Goal: Task Accomplishment & Management: Use online tool/utility

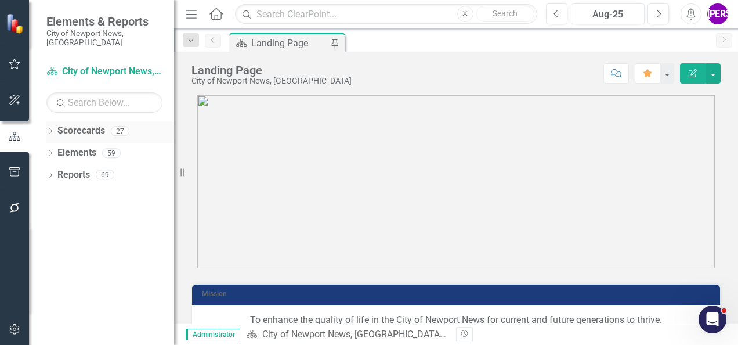
click at [51, 128] on icon at bounding box center [50, 130] width 3 height 5
click at [54, 149] on icon "Dropdown" at bounding box center [56, 152] width 9 height 7
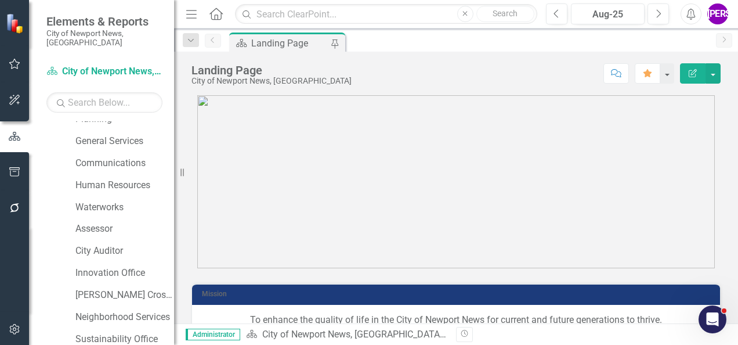
scroll to position [426, 0]
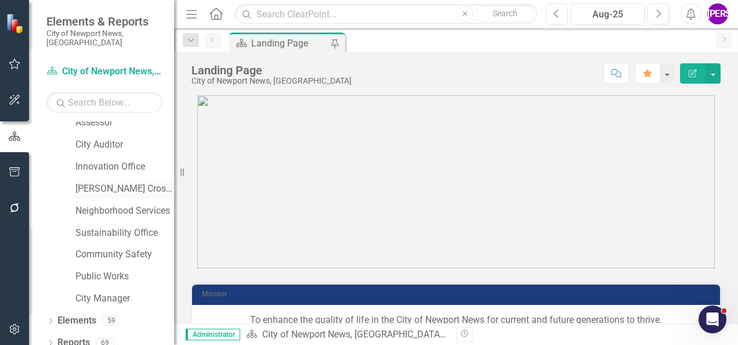
click at [111, 182] on link "[PERSON_NAME] Crossing" at bounding box center [124, 188] width 99 height 13
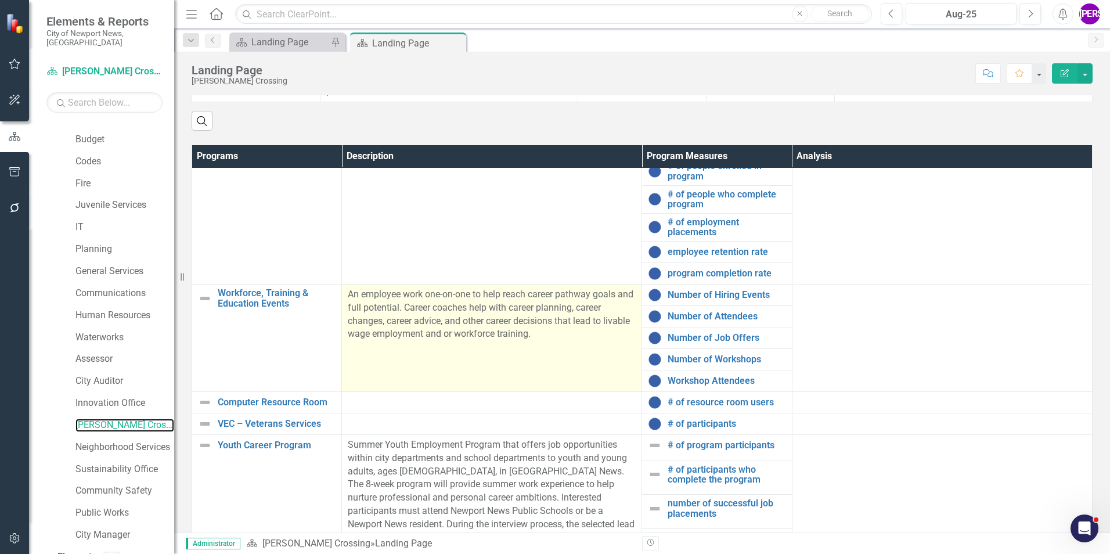
scroll to position [58, 0]
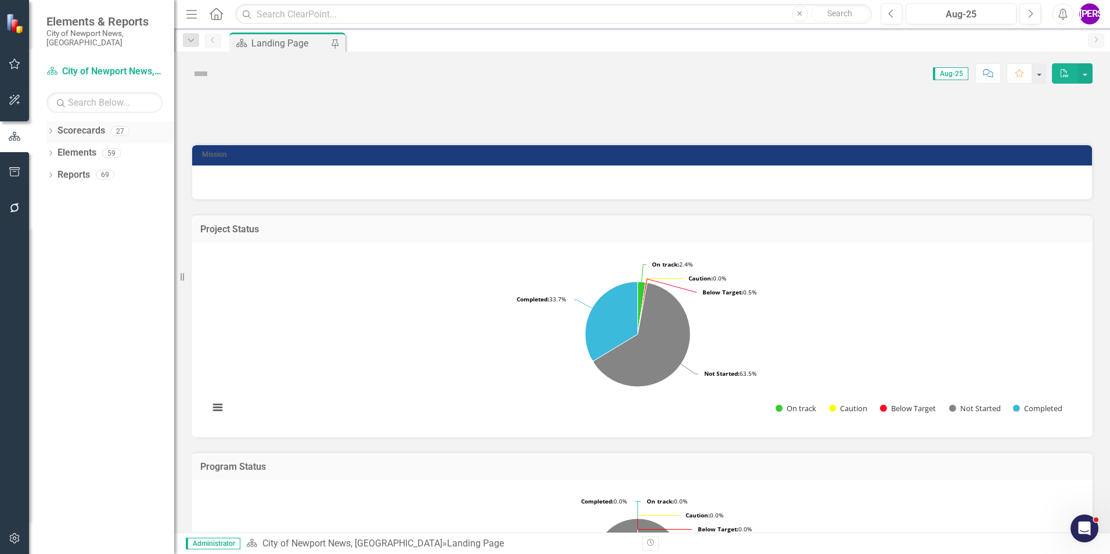
click at [55, 123] on div "Dropdown Scorecards 27" at bounding box center [110, 132] width 128 height 22
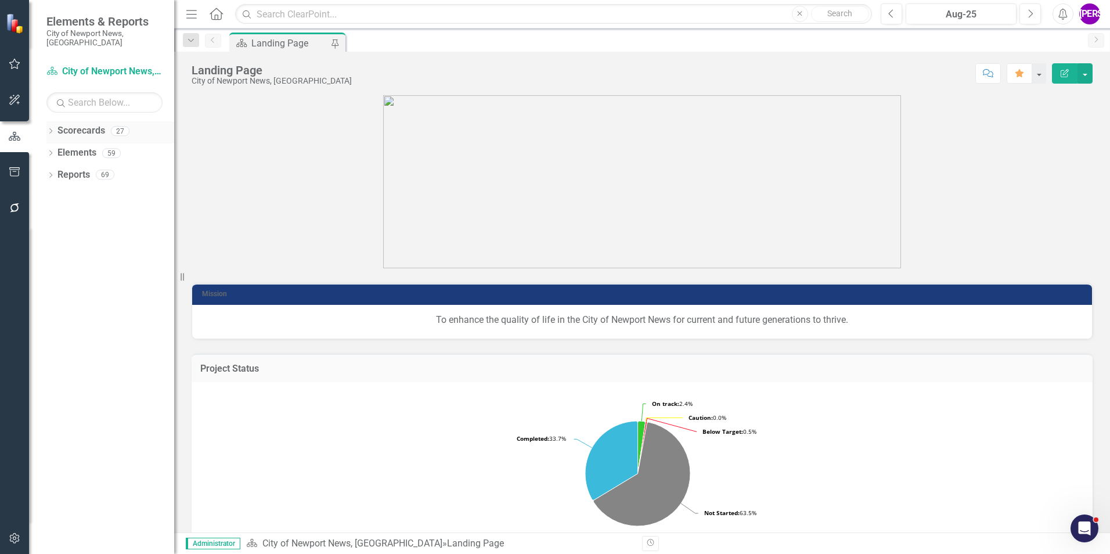
click at [53, 129] on icon "Dropdown" at bounding box center [50, 132] width 8 height 6
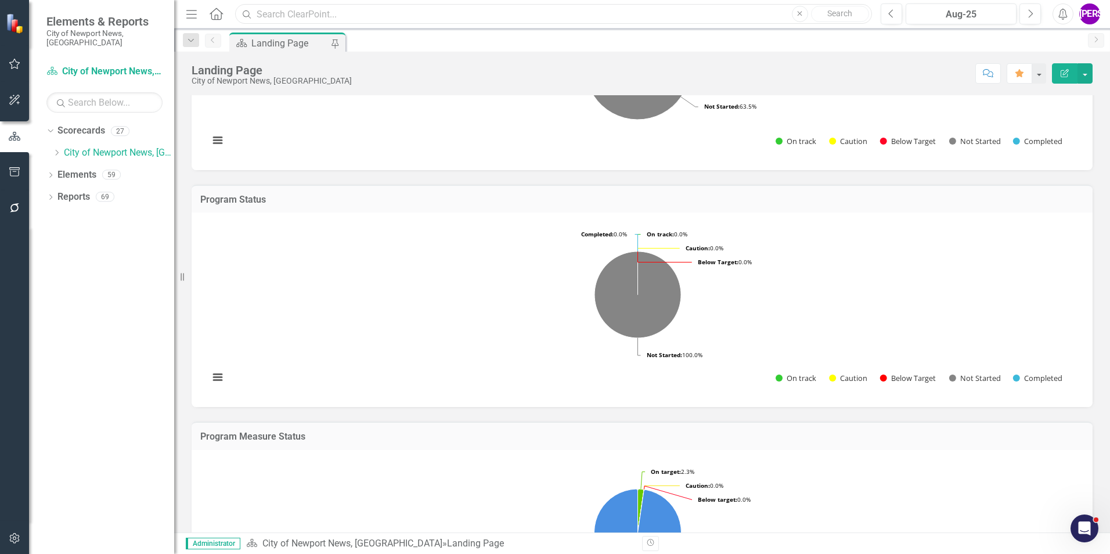
click at [476, 12] on input "text" at bounding box center [553, 14] width 637 height 20
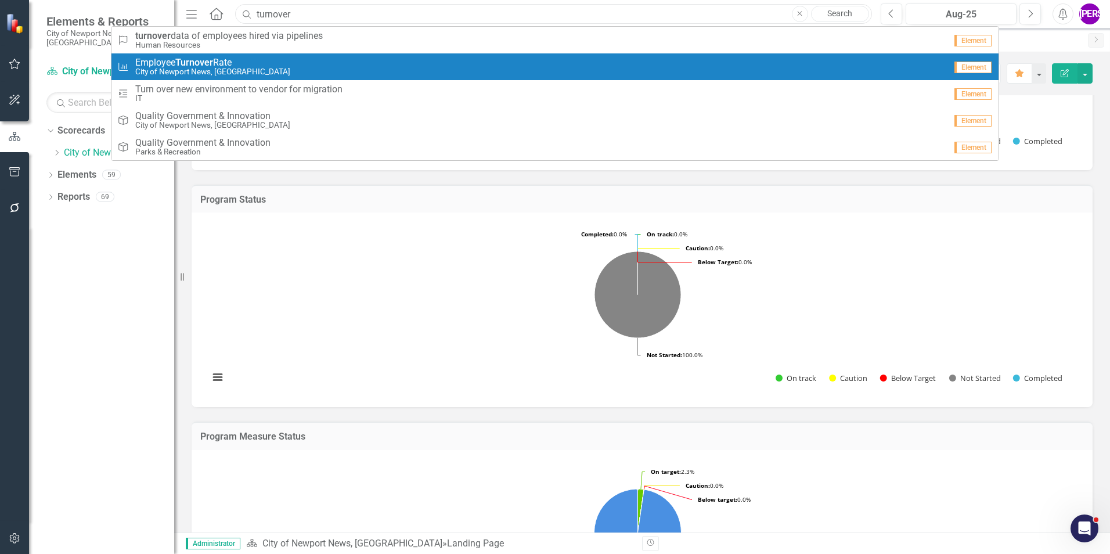
type input "turnover"
click at [442, 68] on div "City KPIs Employee Turnover Rate City of [GEOGRAPHIC_DATA], [GEOGRAPHIC_DATA]" at bounding box center [531, 66] width 828 height 19
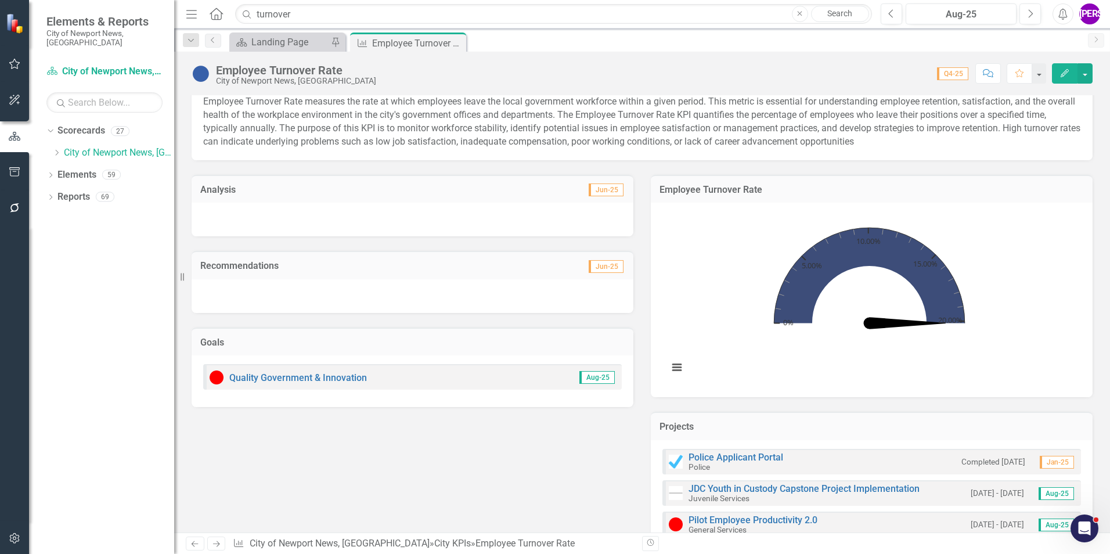
scroll to position [729, 0]
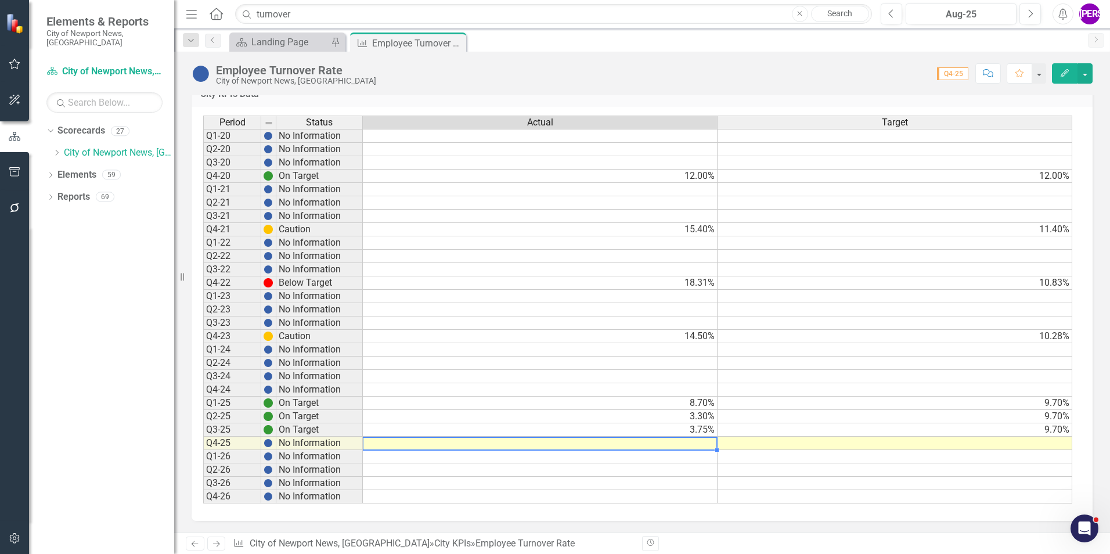
click at [703, 444] on td at bounding box center [540, 443] width 355 height 13
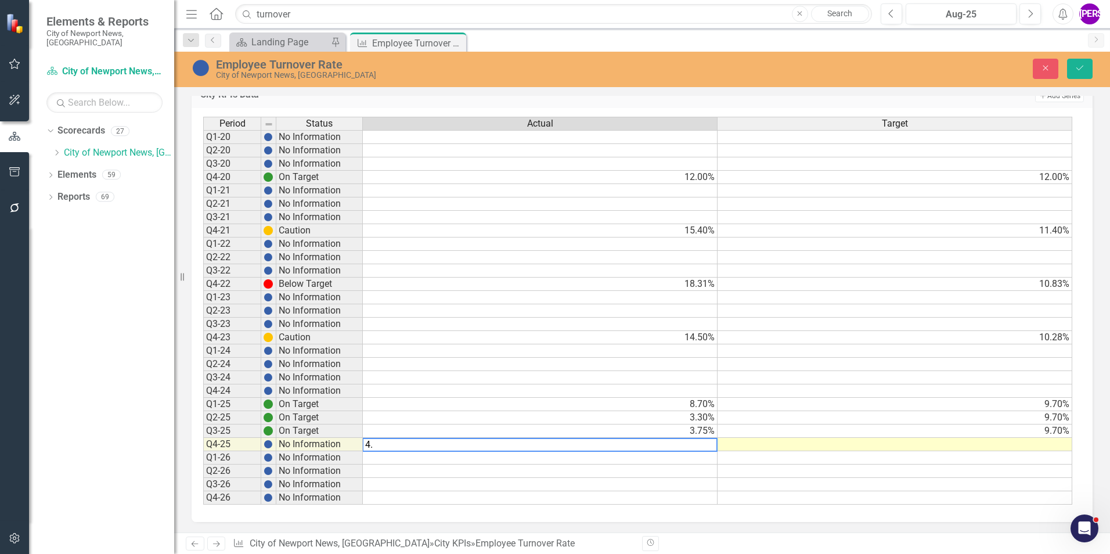
type textarea "4.1"
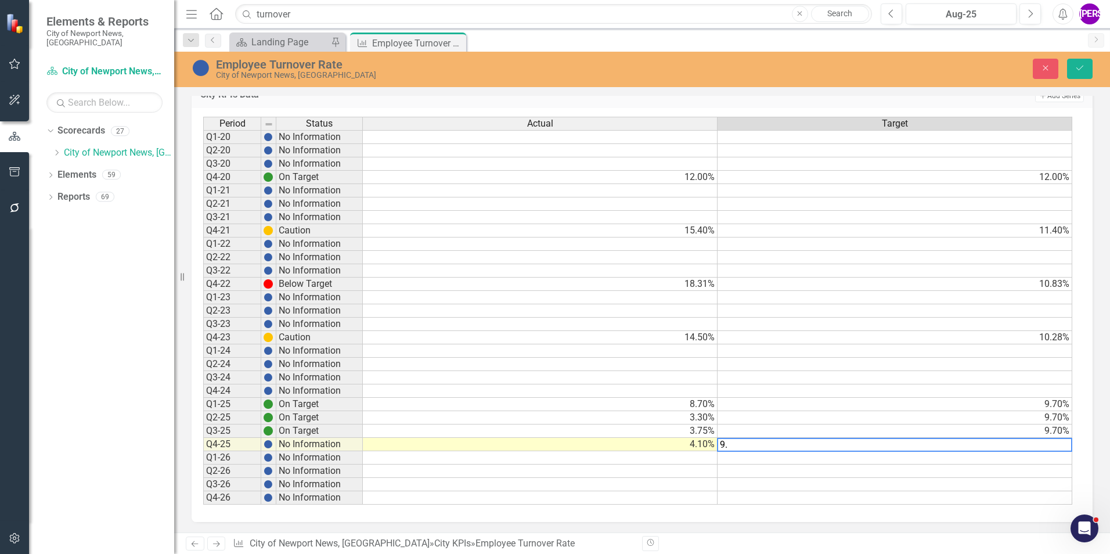
type textarea "9.7"
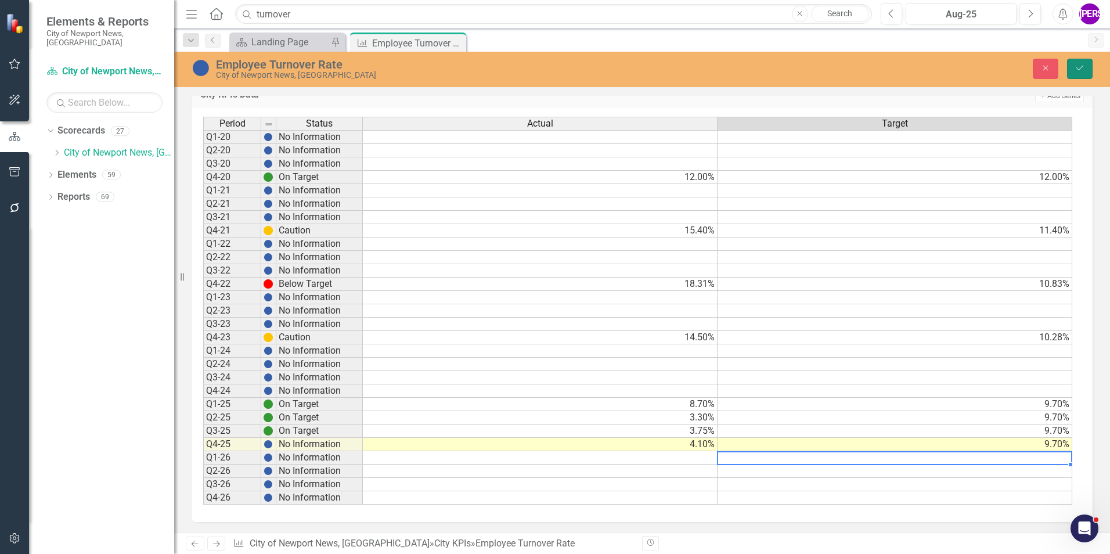
click at [1082, 70] on icon "Save" at bounding box center [1080, 68] width 10 height 8
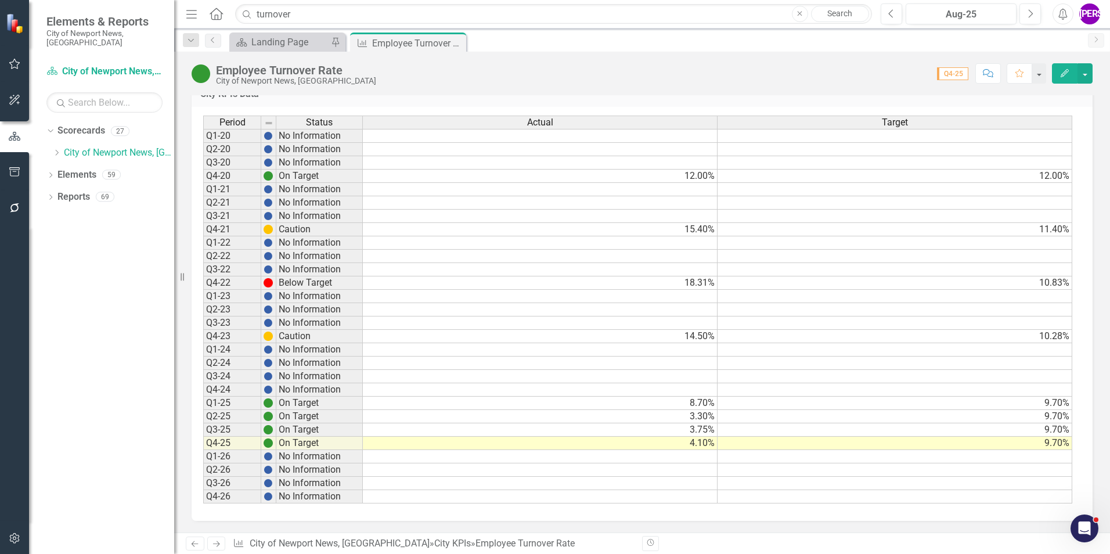
scroll to position [265, 0]
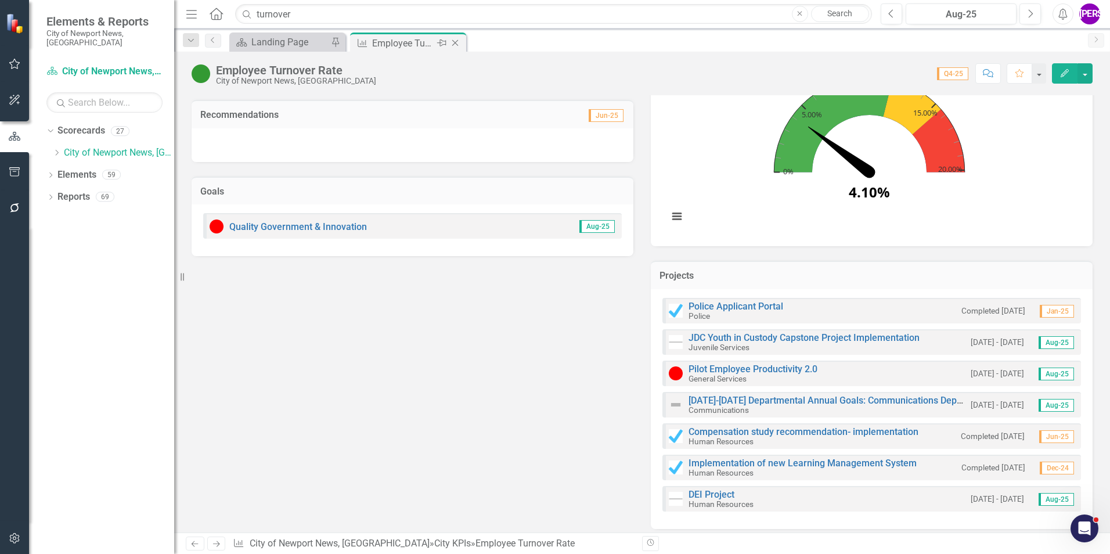
click at [456, 42] on icon "Close" at bounding box center [455, 42] width 12 height 9
